Goal: Task Accomplishment & Management: Complete application form

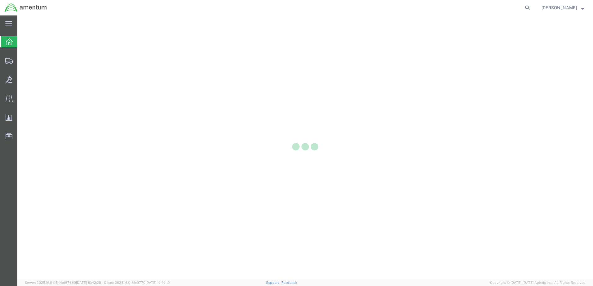
click at [492, 109] on div at bounding box center [304, 148] width 575 height 264
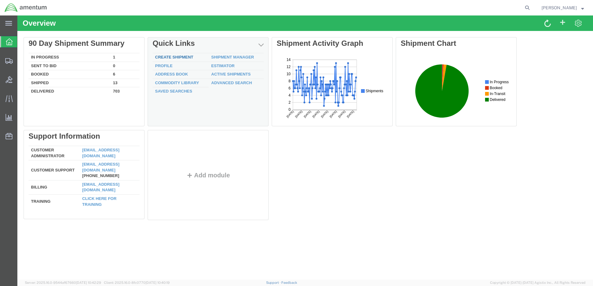
click at [179, 57] on link "Create Shipment" at bounding box center [174, 57] width 38 height 5
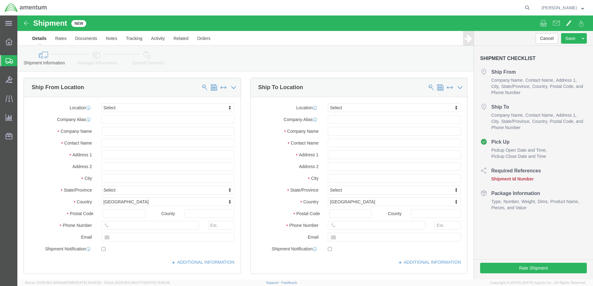
select select
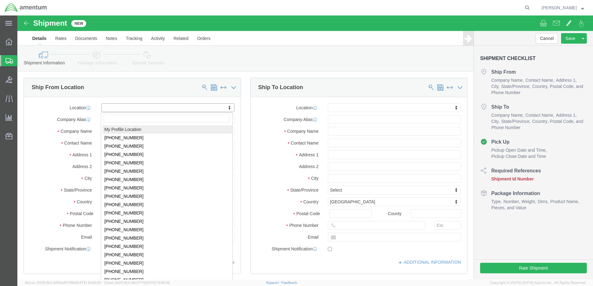
select select "MYPROFILE"
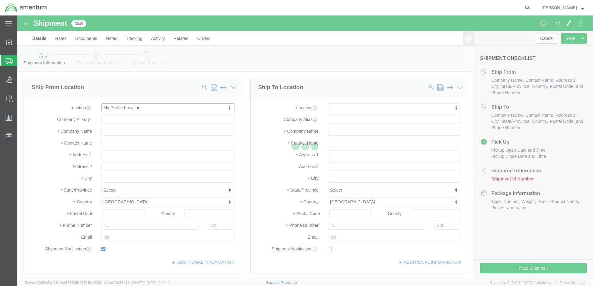
type input "Amentum Services, Inc."
type input "[PERSON_NAME]"
type input "Hangar 1002, [GEOGRAPHIC_DATA]"
type input "[GEOGRAPHIC_DATA]"
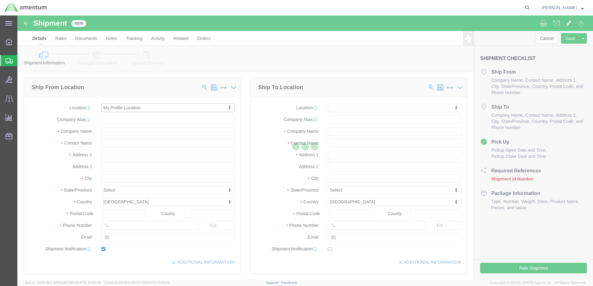
type input "32212"
type input "[US_STATE]"
type input "9049806801"
type input "[PERSON_NAME][EMAIL_ADDRESS][PERSON_NAME][DOMAIN_NAME]"
checkbox input "true"
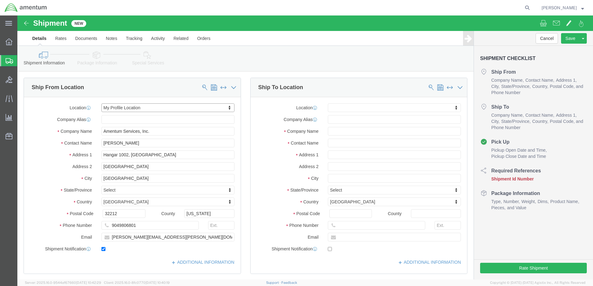
select select "FL"
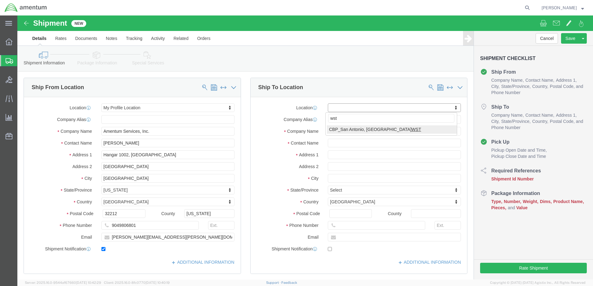
type input "wst"
select select "49945"
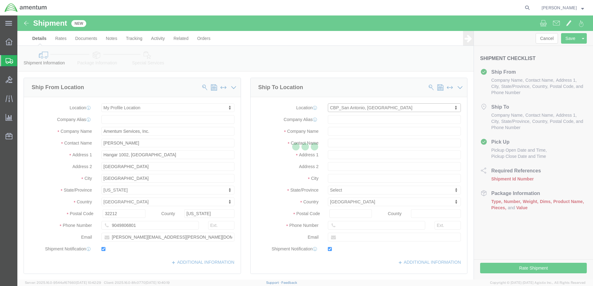
type input "Amentum Services, Inc"
type input "[PERSON_NAME]"
type input "[STREET_ADDRESS][PERSON_NAME]"
type input "Bldg. #2"
type input "San Antonio"
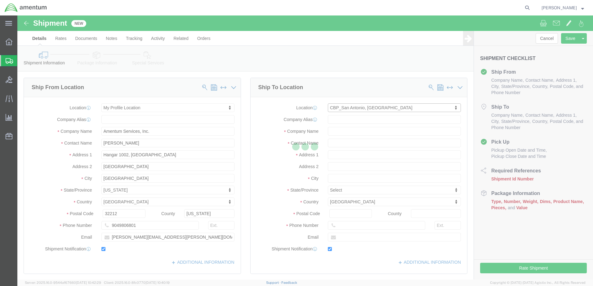
type input "78216"
type input "[PHONE_NUMBER]"
type input "[PERSON_NAME][EMAIL_ADDRESS][PERSON_NAME][DOMAIN_NAME]"
checkbox input "true"
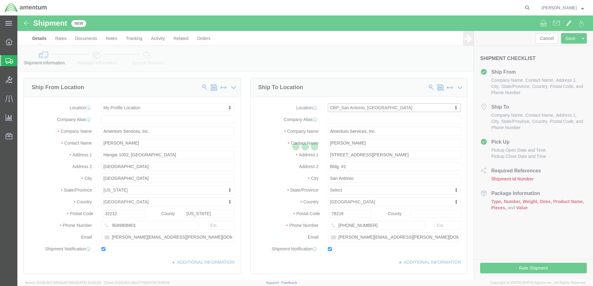
select select "[GEOGRAPHIC_DATA]"
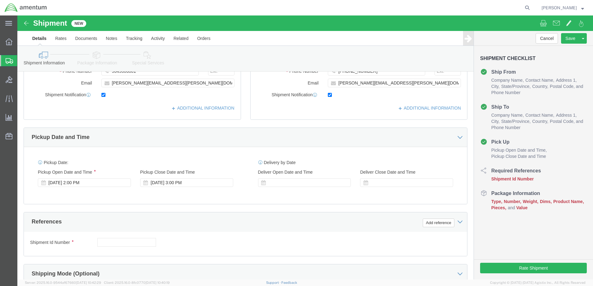
scroll to position [155, 0]
drag, startPoint x: 52, startPoint y: 167, endPoint x: 57, endPoint y: 167, distance: 5.0
click div "[DATE] 2:00 PM"
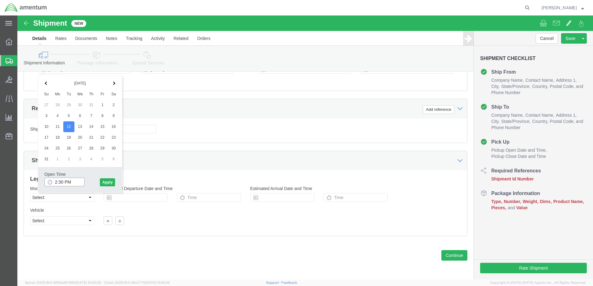
type input "2:30 PM"
click button "Apply"
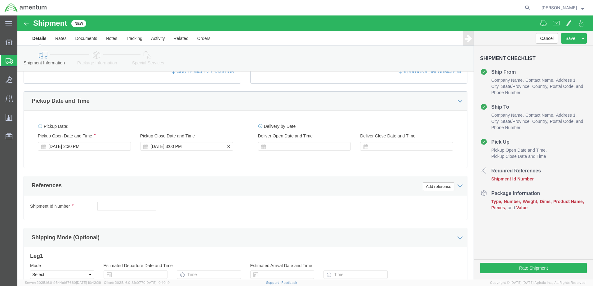
scroll to position [175, 0]
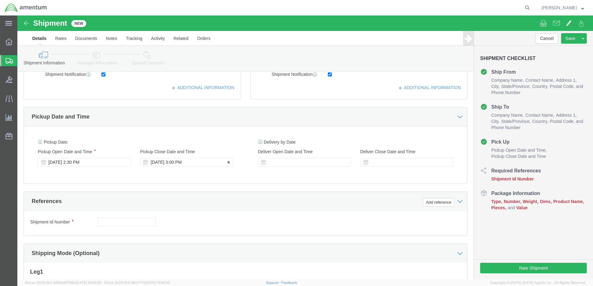
click div "[DATE] 3:00 PM"
type input "6:00 PM"
drag, startPoint x: 189, startPoint y: 257, endPoint x: 191, endPoint y: 260, distance: 3.6
click button "Apply"
click input "text"
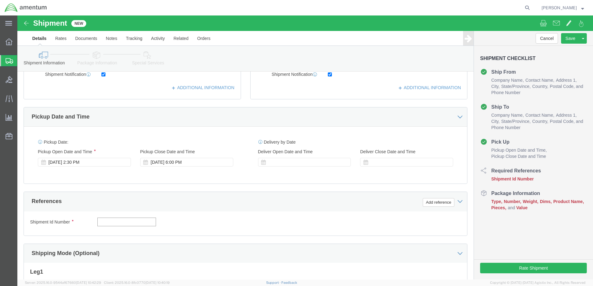
paste input "94309"
type input "94309"
click button "Add reference"
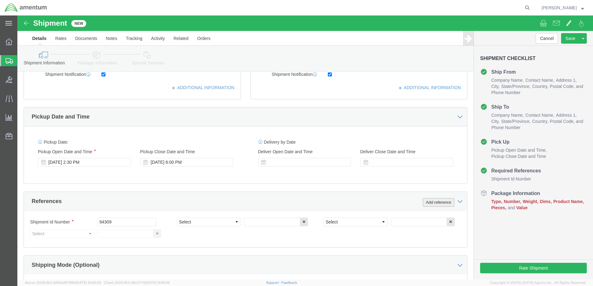
click button "Add reference"
click select "Select Account Type Activity ID Airline Appointment Number ASN Batch Request # …"
select select "DEPT"
click select "Select Account Type Activity ID Airline Appointment Number ASN Batch Request # …"
click input "text"
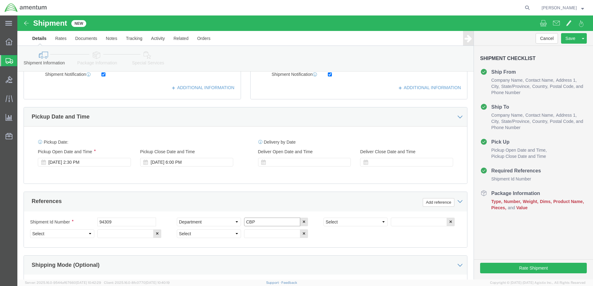
type input "CBP"
click select "Select Account Type Activity ID Airline Appointment Number ASN Batch Request # …"
select select "GLCD"
click select "Select Account Type Activity ID Airline Appointment Number ASN Batch Request # …"
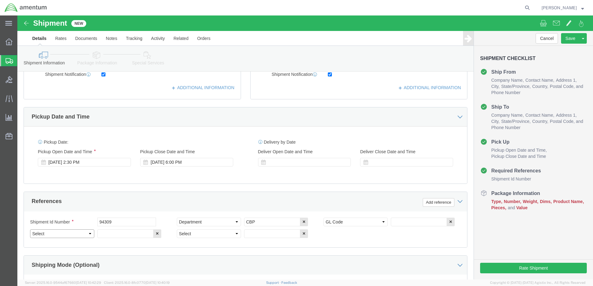
select select "PROJNUM"
click select "Select Account Type Activity ID Airline Appointment Number ASN Batch Request # …"
drag, startPoint x: 216, startPoint y: 220, endPoint x: 219, endPoint y: 220, distance: 3.1
click select "Select Account Type Activity ID Airline Appointment Number ASN Batch Request # …"
select select "CUSTREF"
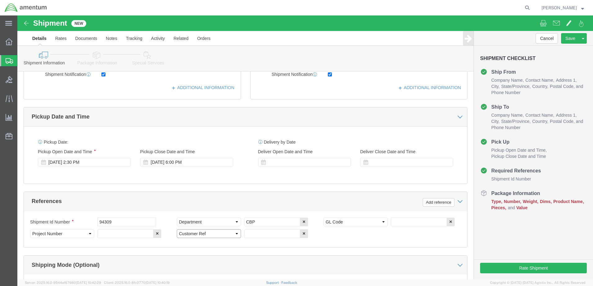
click select "Select Account Type Activity ID Airline Appointment Number ASN Batch Request # …"
click input "text"
click div "Select Account Type Activity ID Airline Appointment Number ASN Batch Request # …"
click input "text"
paste input "B19030SB05"
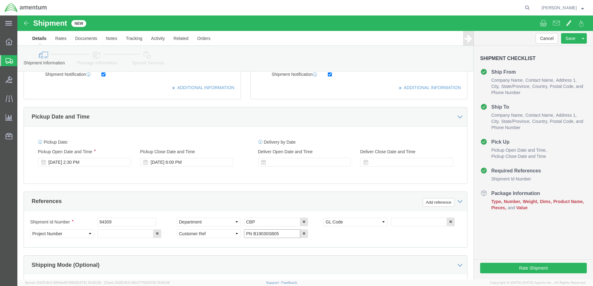
type input "PN B19030SB05"
click input "text"
paste input "6118.03.03.2219.000.EJA.0000"
type input "6118.03.03.2219.000.EJA.0000"
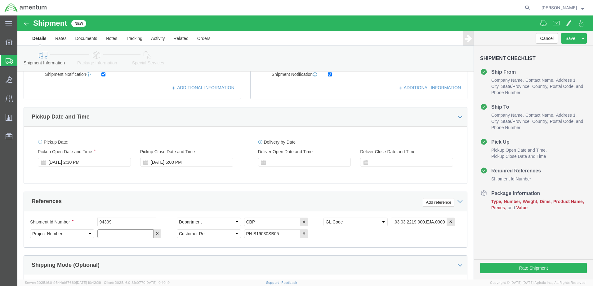
scroll to position [0, 0]
drag, startPoint x: 102, startPoint y: 220, endPoint x: 107, endPoint y: 220, distance: 4.3
click input "text"
paste input "6118.03.03.2219.000.EJA.0000"
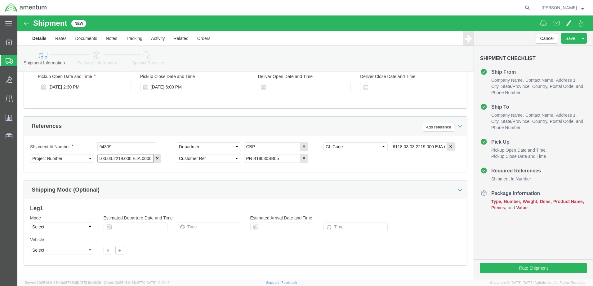
scroll to position [280, 0]
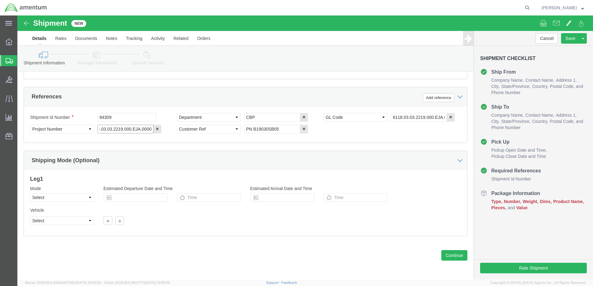
type input "6118.03.03.2219.000.EJA.0000"
click select "Select Air Less than Truckload Multi-Leg Ocean Freight Rail Small Parcel Truckl…"
select select "SMAL"
click select "Select Air Less than Truckload Multi-Leg Ocean Freight Rail Small Parcel Truckl…"
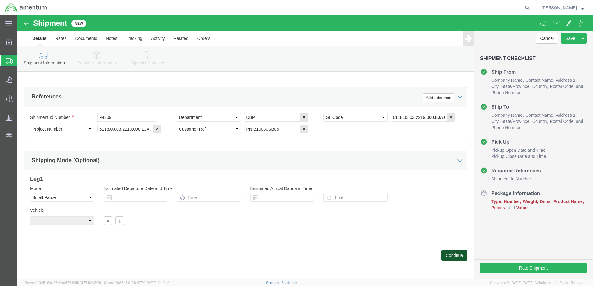
click button "Continue"
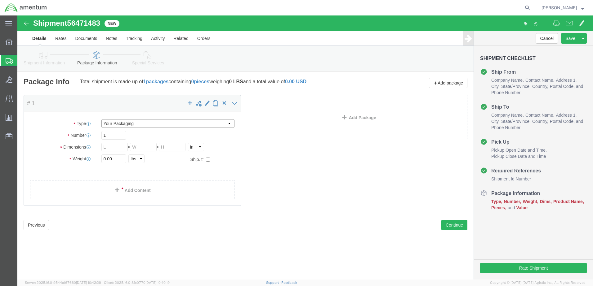
click select "Select Bale(s) Basket(s) Bolt(s) Bottle(s) Buckets Bulk Bundle(s) Can(s) Cardbo…"
select select "CBOX"
click select "Select Bale(s) Basket(s) Bolt(s) Bottle(s) Buckets Bulk Bundle(s) Can(s) Cardbo…"
drag, startPoint x: 98, startPoint y: 132, endPoint x: 85, endPoint y: 138, distance: 14.4
click div "Length x Width x Height Select cm ft in"
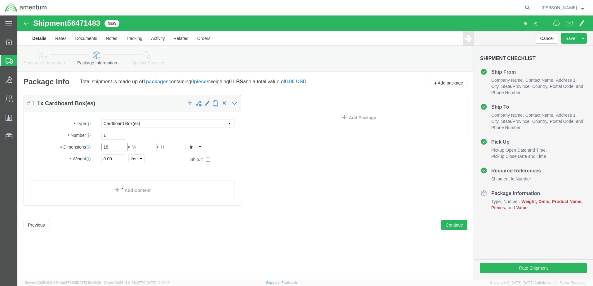
type input "18"
type input "14"
type input "12"
click link "Add Content"
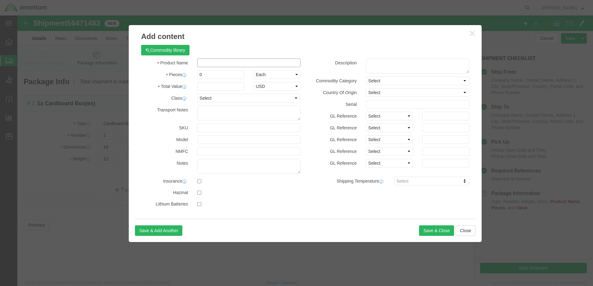
click input "text"
paste input "6118.03.03.2219.000.EJA.0000"
type input "6"
click input "text"
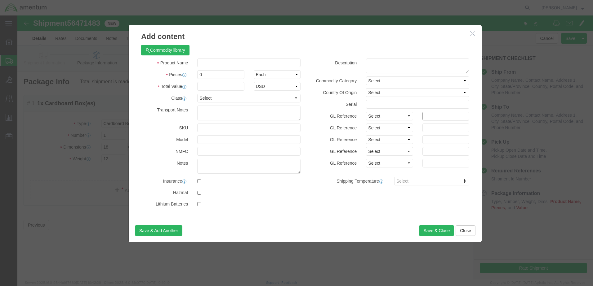
paste input "6118.03.03.2219.000.EJA.0000"
type input "6118.03.03.2219.000.EJA.0000"
click input "text"
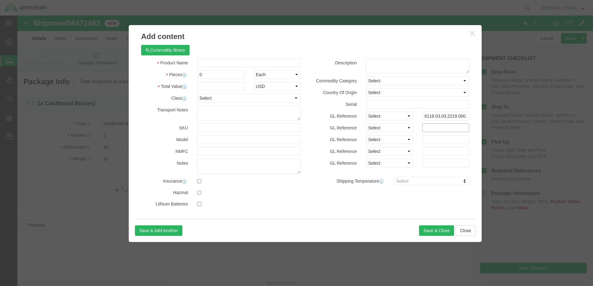
paste input "6118.03.03.2219.000.EJA.0000"
type input "6118.03.03.2219.000.EJA.0000"
click input "text"
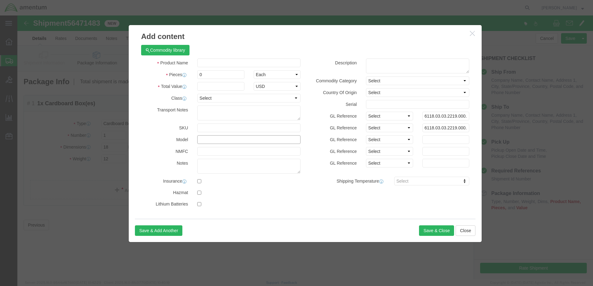
click input "text"
paste input "B19030SB05"
type input "B19030SB05"
click input "B19030SB05"
click input "text"
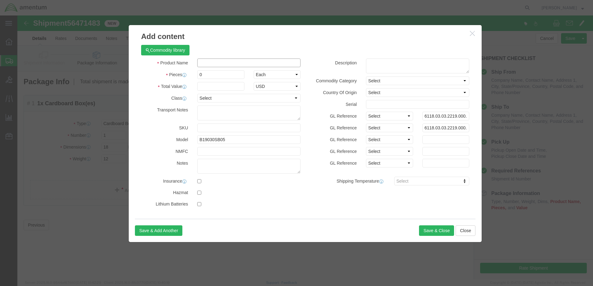
paste input "VEHICLE/ENG MULTI DISP"
click input "VEHICLE/ENG MULTI DISP"
type input "VEHICLE/ENG MULTI DISP"
drag, startPoint x: 190, startPoint y: 60, endPoint x: 178, endPoint y: 60, distance: 11.5
click div "0"
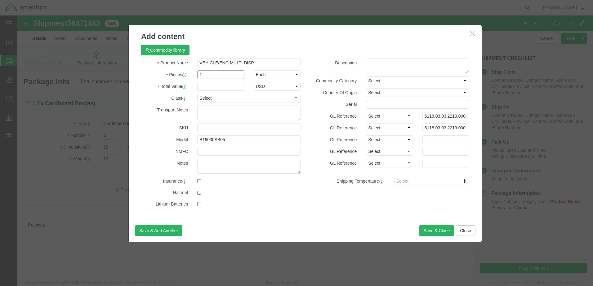
type input "1.00"
type input "22775.00"
select select "USD"
drag, startPoint x: 272, startPoint y: 83, endPoint x: 272, endPoint y: 86, distance: 3.4
click select "Select 50 55 60 65 70 85 92.5 100 125 175 250 300 400"
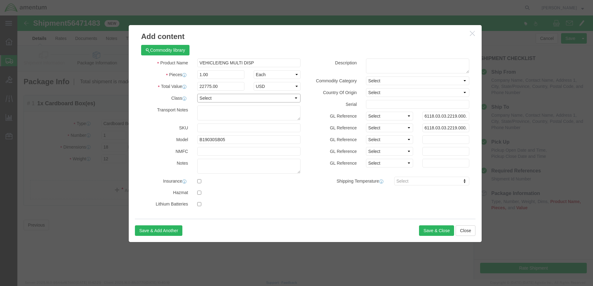
select select "175"
click select "Select 50 55 60 65 70 85 92.5 100 125 175 250 300 400"
click textarea
paste textarea "FRAGILE. HANDLE WITH CARE!"
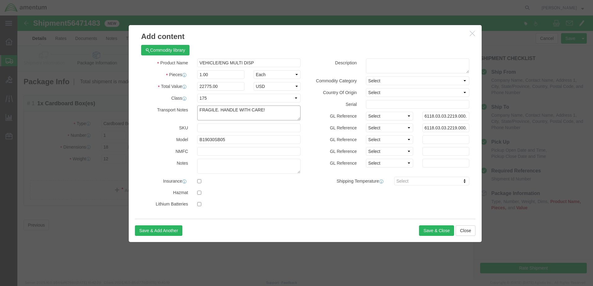
type textarea "FRAGILE. HANDLE WITH CARE!"
click input "text"
type input "6800`"
click select "Select Account Type Activity ID Airline Appointment Number ASN Batch Number Bil…"
select select "GLCD"
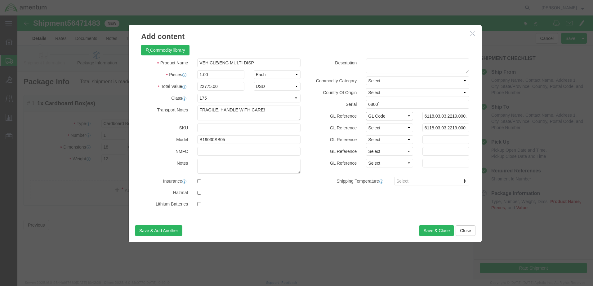
click select "Select Account Type Activity ID Airline Appointment Number ASN Batch Number Bil…"
select select "PROJNUM"
click select "Select Account Type Activity ID Airline Appointment Number ASN Batch Number Bil…"
drag, startPoint x: 416, startPoint y: 213, endPoint x: 390, endPoint y: 135, distance: 82.6
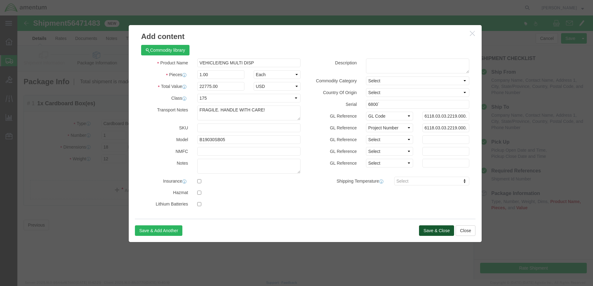
click div "Add content Commodity library Product Name VEHICLE/ENG MULTI DISP Pieces 1.00 S…"
click input "6800`"
type input "6800"
click button "Save & Close"
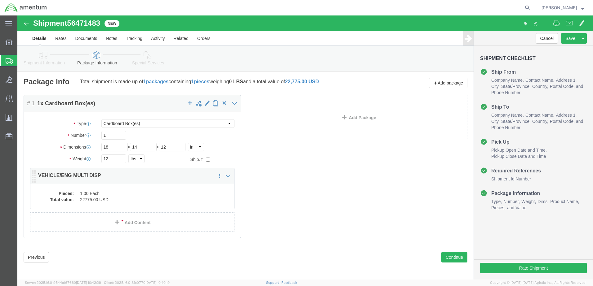
click dd "1.00 Each"
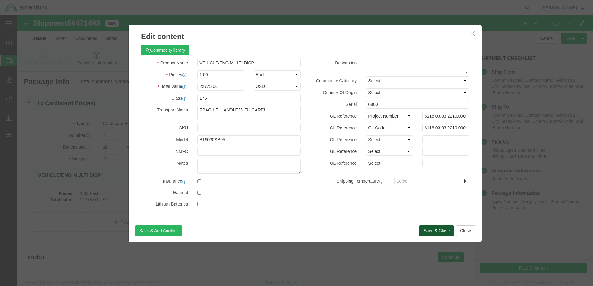
click button "Save & Close"
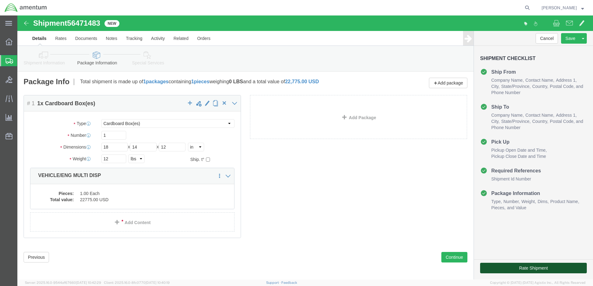
click button "Rate Shipment"
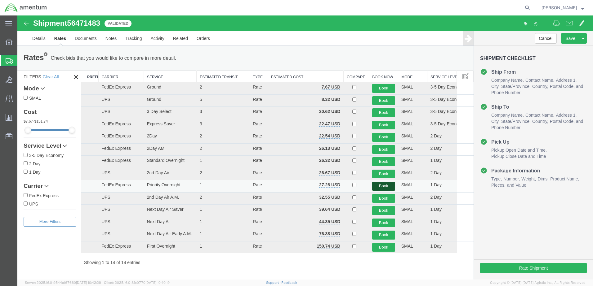
click at [378, 184] on button "Book" at bounding box center [383, 186] width 23 height 9
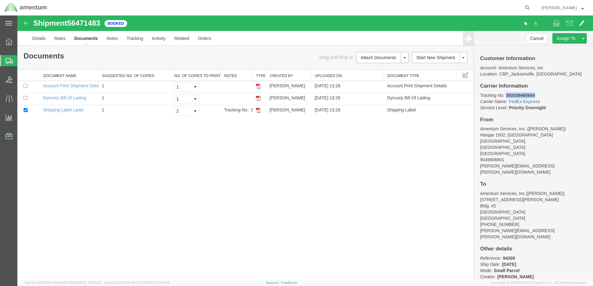
drag, startPoint x: 506, startPoint y: 93, endPoint x: 536, endPoint y: 93, distance: 29.8
click at [536, 93] on p "Tracking No: 392039465604 Carrier Name: FedEx Express FedEx Express Service Lev…" at bounding box center [533, 101] width 107 height 19
copy b "392039465604"
click at [25, 99] on input "checkbox" at bounding box center [26, 98] width 4 height 4
checkbox input "true"
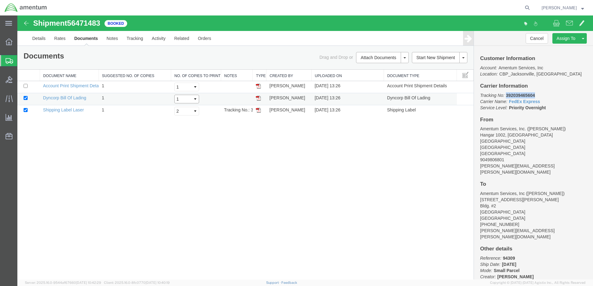
click at [193, 99] on select "Select 1 2 3 4 5" at bounding box center [186, 99] width 25 height 9
select select "2"
click at [174, 95] on select "Select 1 2 3 4 5" at bounding box center [186, 99] width 25 height 9
click at [373, 69] on link "Print Documents" at bounding box center [381, 68] width 54 height 9
